Goal: Task Accomplishment & Management: Manage account settings

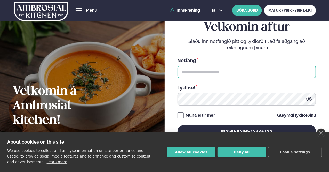
click at [207, 69] on input "text" at bounding box center [247, 72] width 139 height 12
type input "**********"
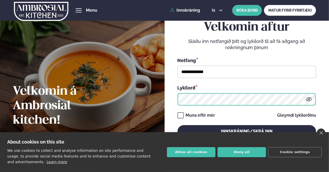
click at [178, 125] on button "Innskráning/Skrá inn" at bounding box center [247, 131] width 139 height 12
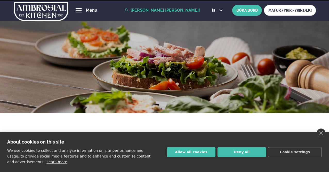
drag, startPoint x: 321, startPoint y: 133, endPoint x: 319, endPoint y: 121, distance: 12.8
click at [321, 133] on link "close" at bounding box center [321, 132] width 9 height 9
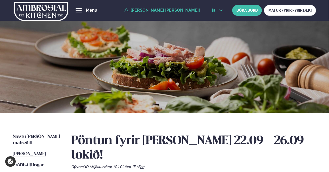
click at [209, 12] on button "is" at bounding box center [217, 10] width 19 height 4
click at [218, 21] on link "en" at bounding box center [217, 19] width 19 height 10
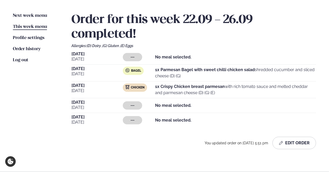
scroll to position [129, 0]
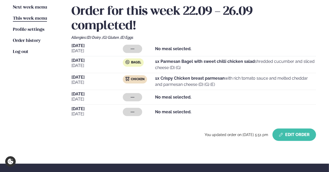
click at [297, 136] on button "Edit Order" at bounding box center [294, 134] width 44 height 12
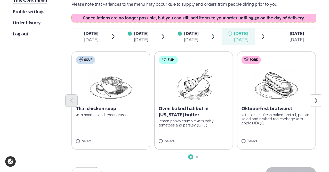
scroll to position [155, 0]
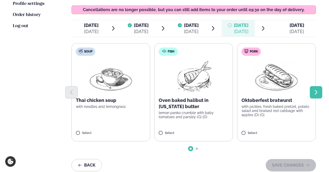
click at [317, 88] on button "Next slide" at bounding box center [316, 92] width 12 height 12
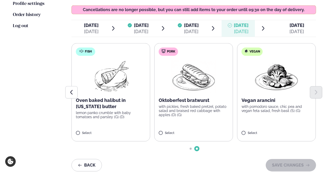
click at [202, 92] on div at bounding box center [193, 92] width 245 height 12
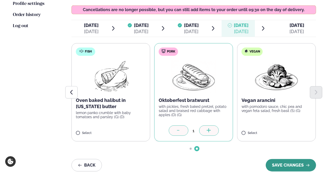
click at [296, 165] on button "SAVE CHANGES" at bounding box center [291, 165] width 50 height 12
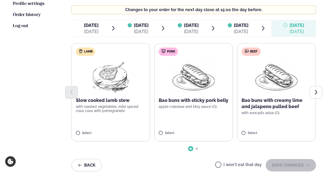
click at [172, 130] on label "Pork Bao buns with sticky pork belly apple coleslaw and bbq sauce (G) Select" at bounding box center [193, 92] width 79 height 98
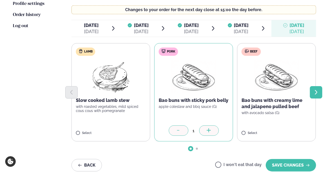
click at [314, 92] on icon "Next slide" at bounding box center [316, 92] width 6 height 6
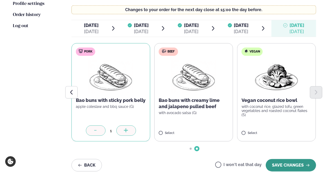
click at [287, 167] on button "SAVE CHANGES" at bounding box center [291, 165] width 50 height 12
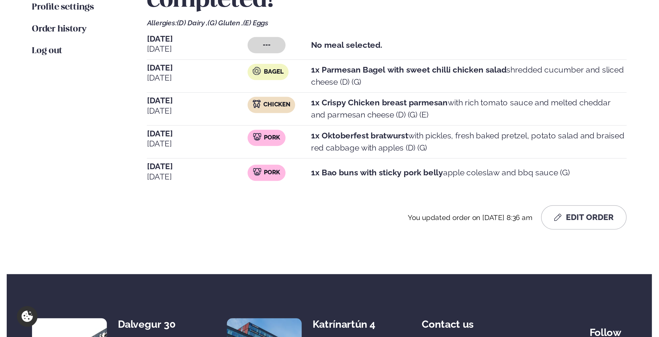
scroll to position [51, 0]
